Goal: Task Accomplishment & Management: Complete application form

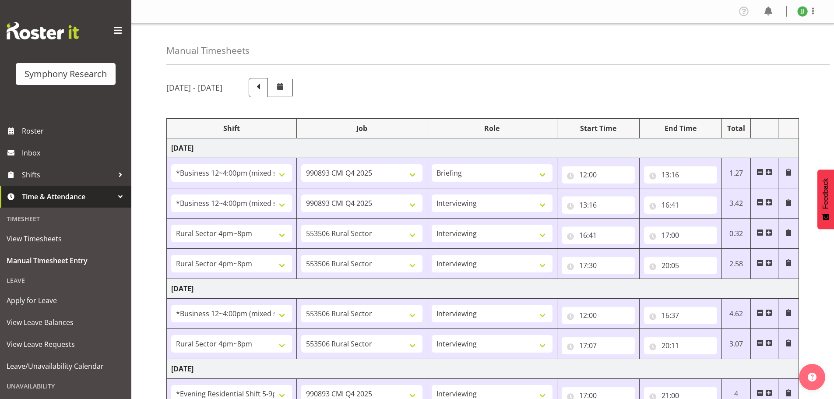
select select "81741"
select select "10575"
select select "81741"
select select "10575"
select select "47"
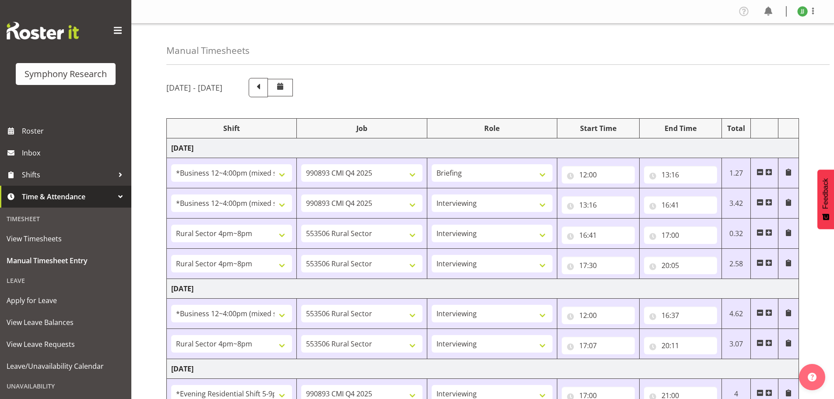
select select "81298"
select select "10587"
select select "47"
select select "81298"
select select "10587"
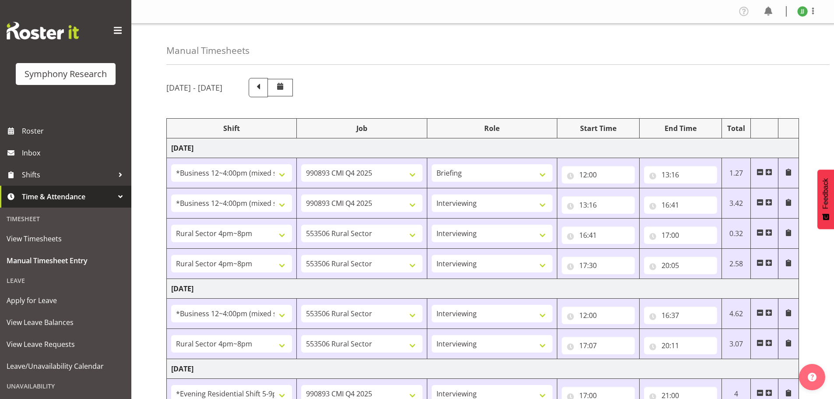
select select "47"
select select "81741"
select select "10587"
select select "47"
select select "81298"
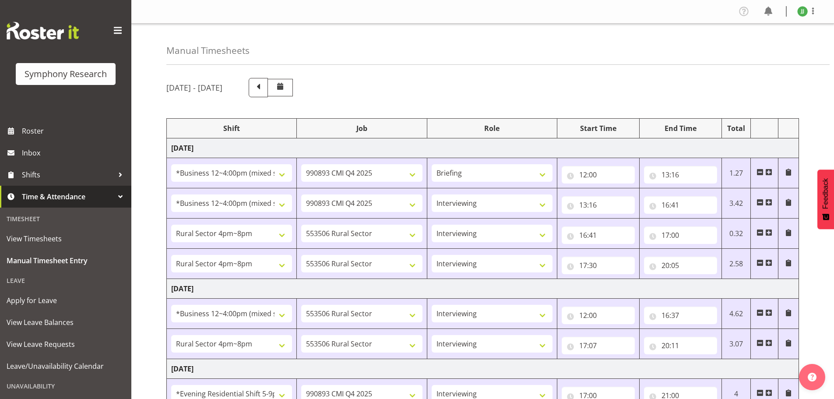
select select "10587"
select select "47"
select select "48116"
select select "10575"
select select "47"
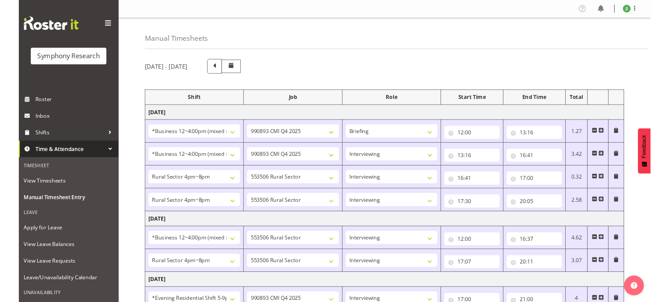
scroll to position [265, 0]
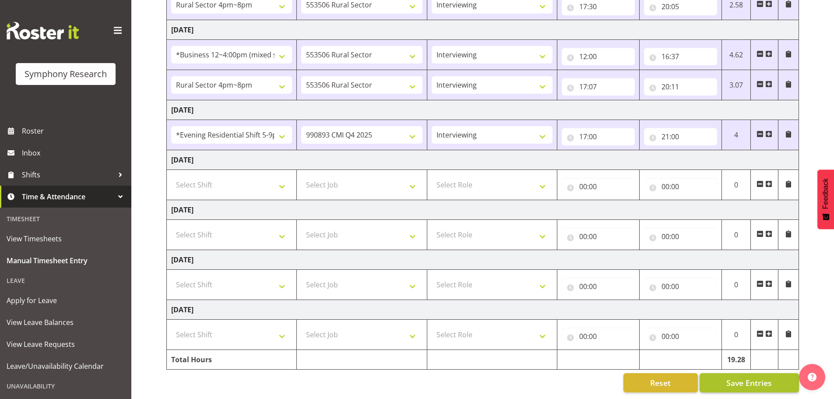
click at [745, 379] on span "Save Entries" at bounding box center [749, 382] width 46 height 11
